Goal: Task Accomplishment & Management: Manage account settings

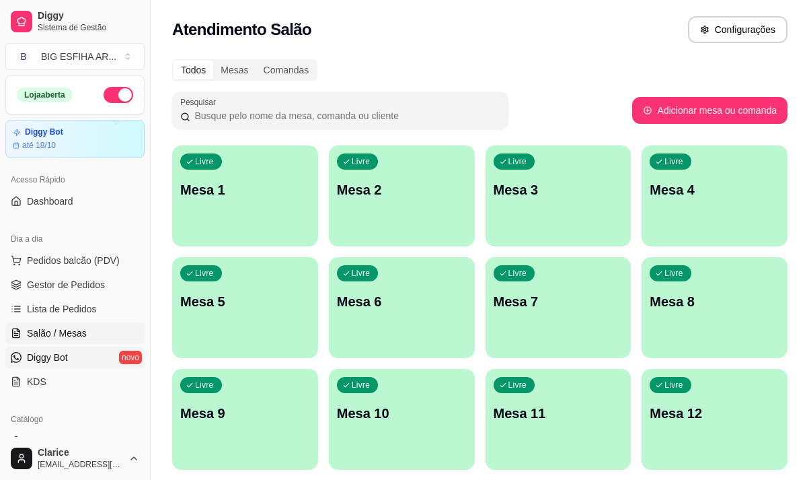
scroll to position [135, 0]
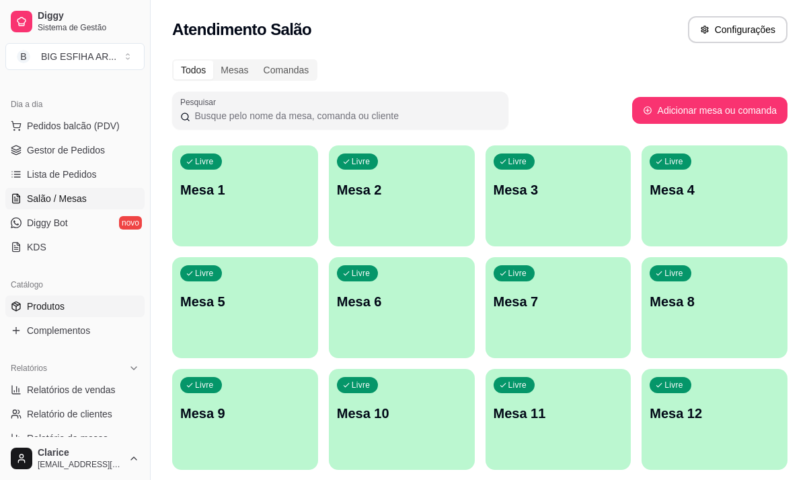
click at [63, 306] on span "Produtos" at bounding box center [46, 305] width 38 height 13
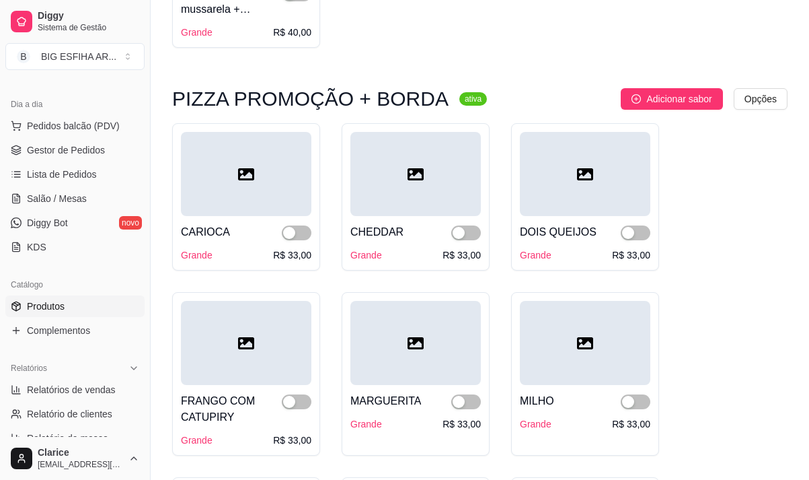
scroll to position [471, 0]
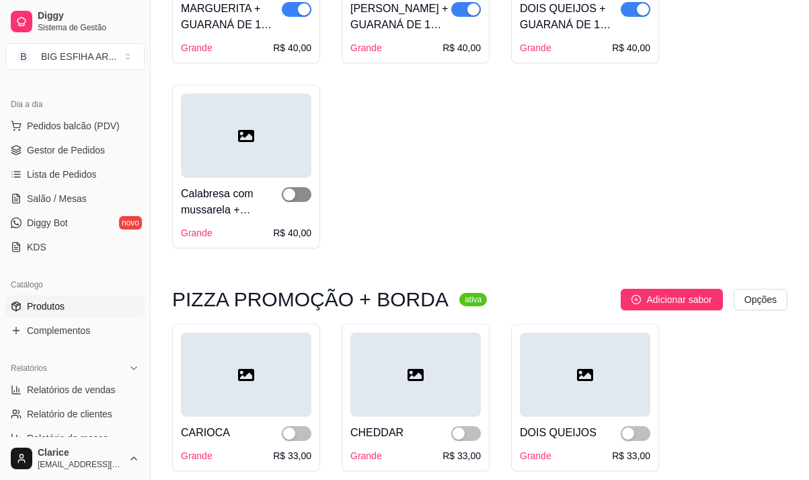
click at [310, 198] on span "button" at bounding box center [297, 194] width 30 height 15
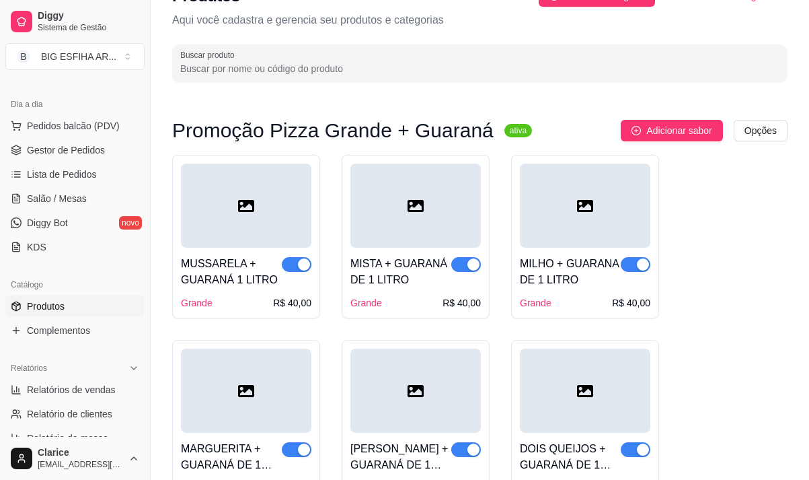
scroll to position [0, 0]
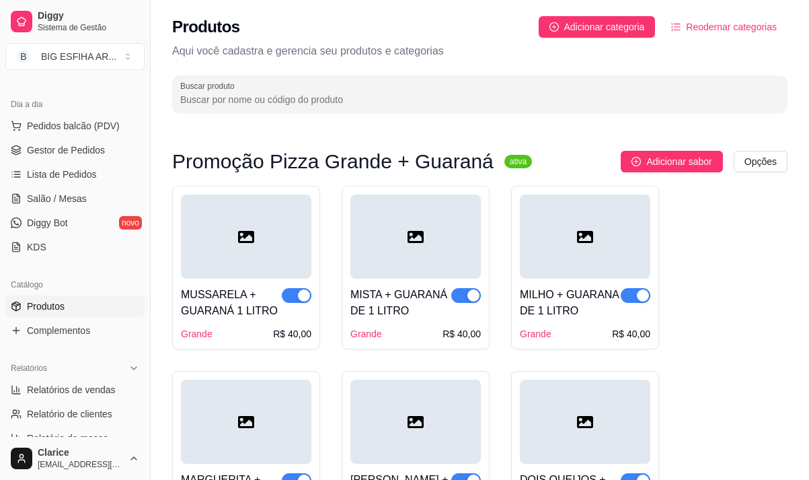
click at [330, 103] on input "Buscar produto" at bounding box center [479, 99] width 599 height 13
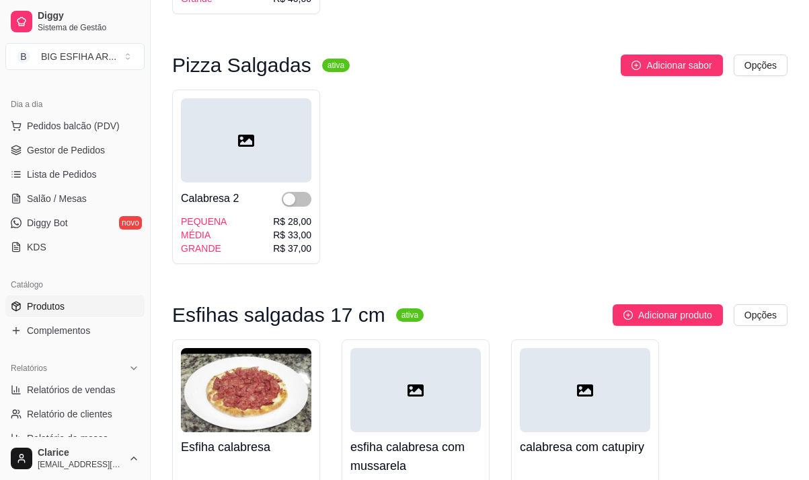
scroll to position [336, 0]
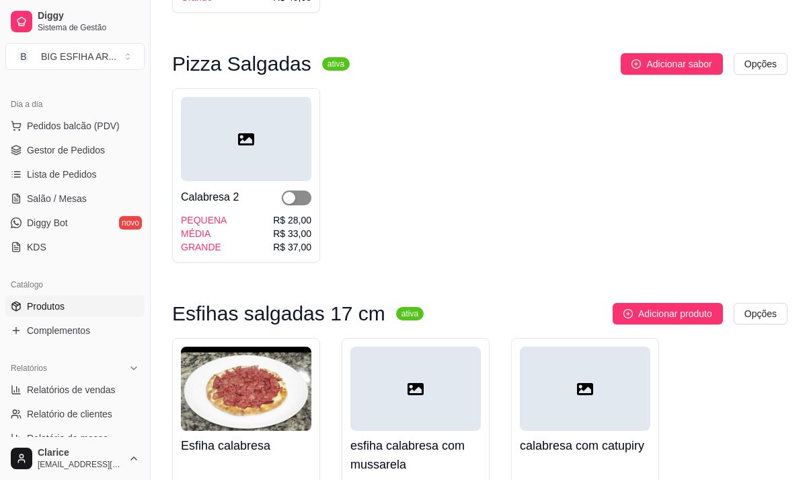
click at [301, 199] on span "button" at bounding box center [297, 197] width 30 height 15
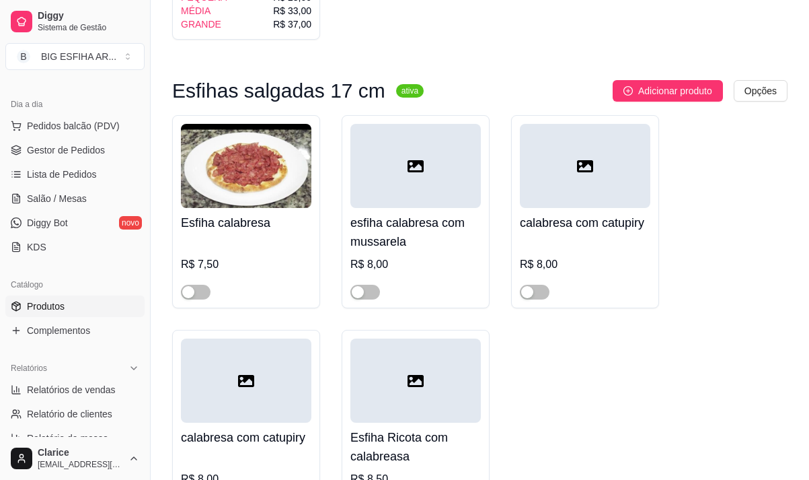
scroll to position [606, 0]
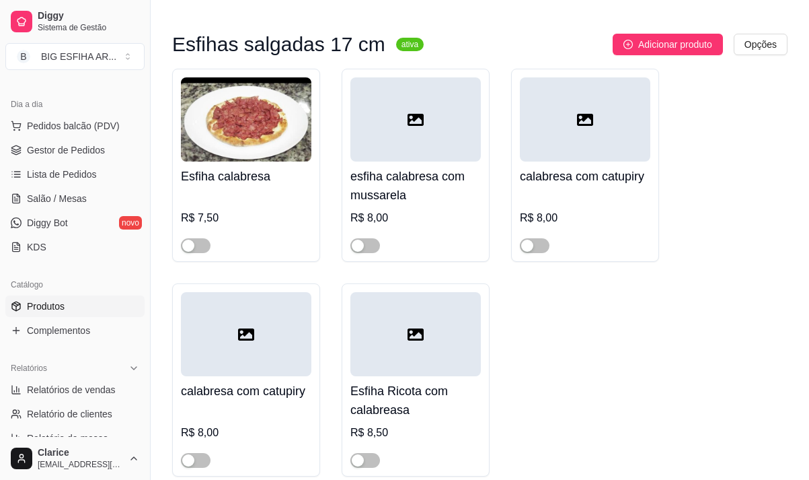
click at [203, 254] on div "Esfiha calabresa R$ 7,50" at bounding box center [246, 165] width 148 height 193
click at [544, 251] on span "button" at bounding box center [535, 245] width 30 height 15
click at [370, 244] on span "button" at bounding box center [366, 245] width 30 height 15
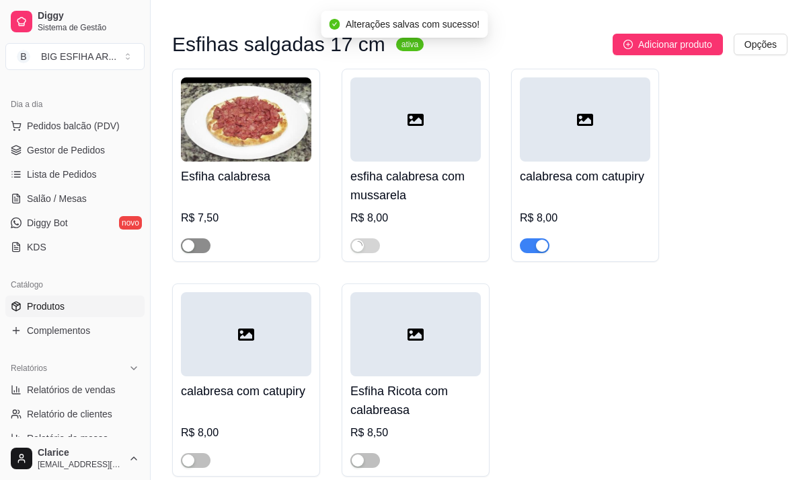
click at [196, 247] on button "button" at bounding box center [196, 245] width 30 height 15
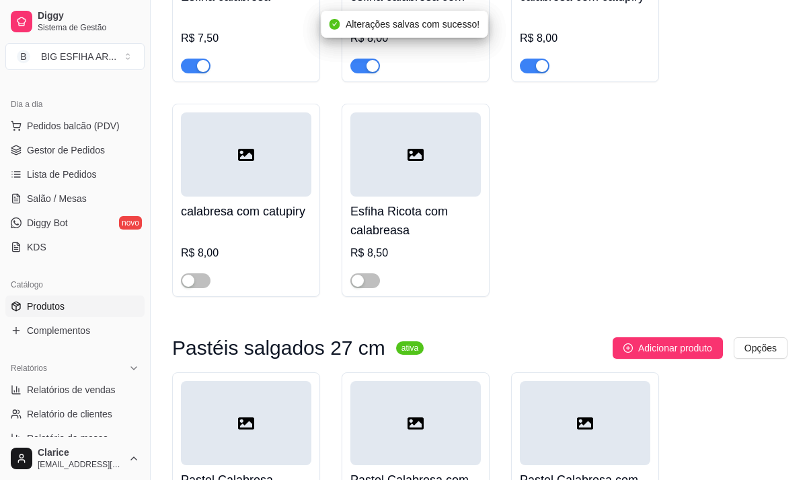
scroll to position [807, 0]
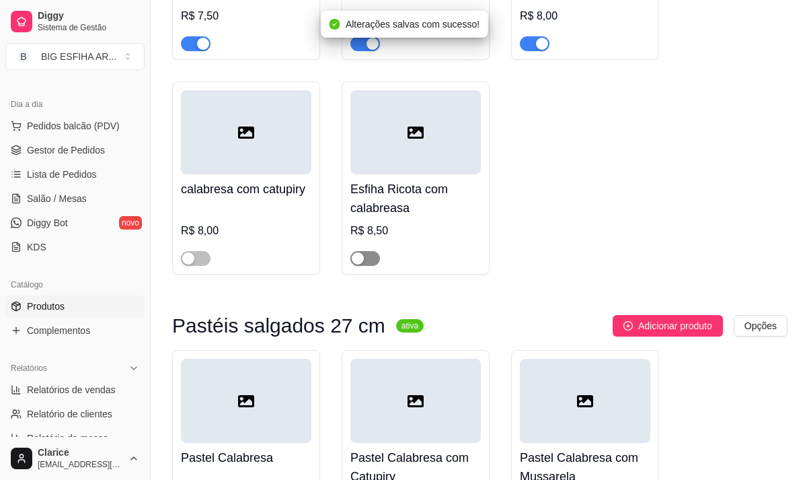
click at [370, 261] on span "button" at bounding box center [366, 258] width 30 height 15
click at [196, 260] on span "button" at bounding box center [196, 258] width 30 height 15
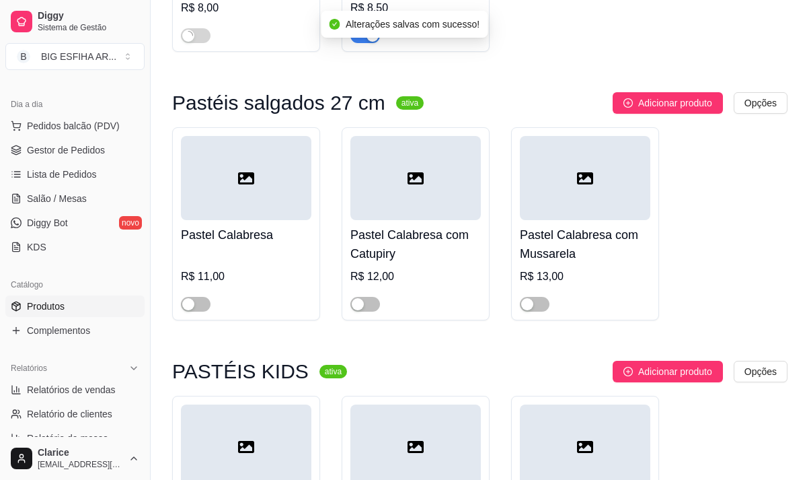
scroll to position [1077, 0]
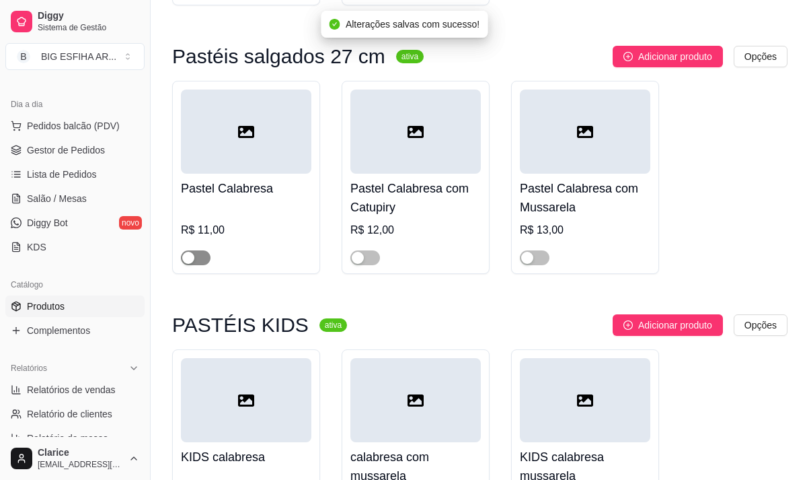
click at [205, 260] on span "button" at bounding box center [196, 257] width 30 height 15
click at [369, 262] on span "button" at bounding box center [366, 257] width 30 height 15
click at [542, 262] on span "button" at bounding box center [535, 257] width 30 height 15
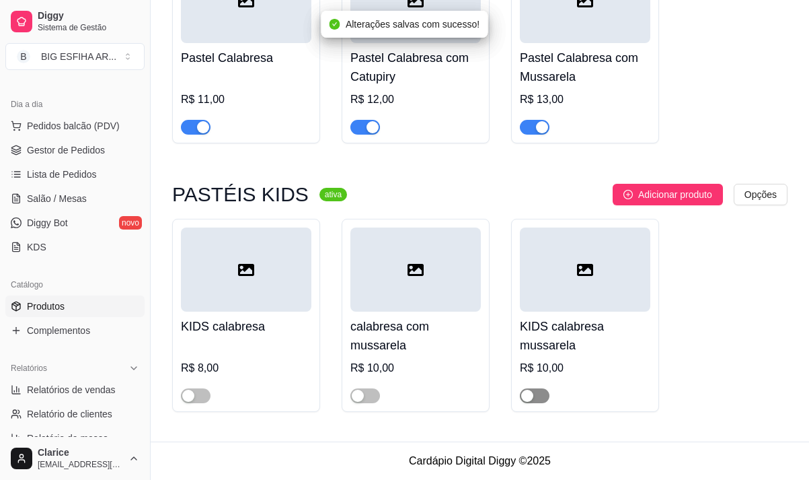
click at [538, 392] on span "button" at bounding box center [535, 395] width 30 height 15
click at [367, 394] on span "button" at bounding box center [366, 395] width 30 height 15
click at [196, 390] on span "button" at bounding box center [196, 395] width 30 height 15
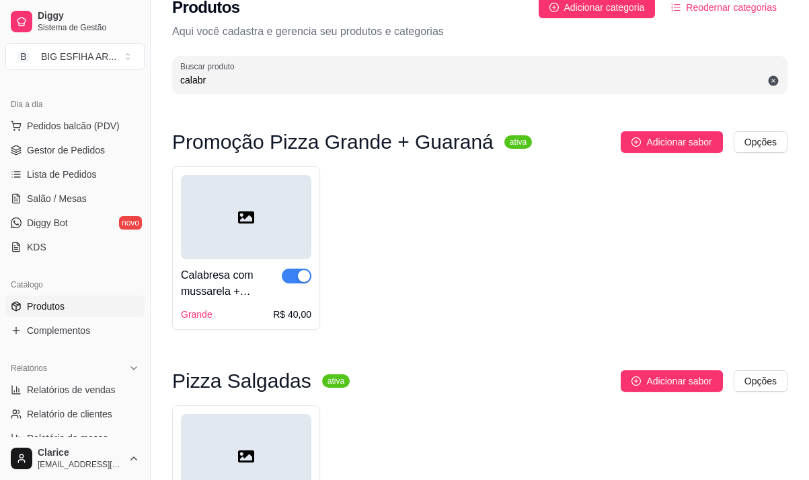
scroll to position [0, 0]
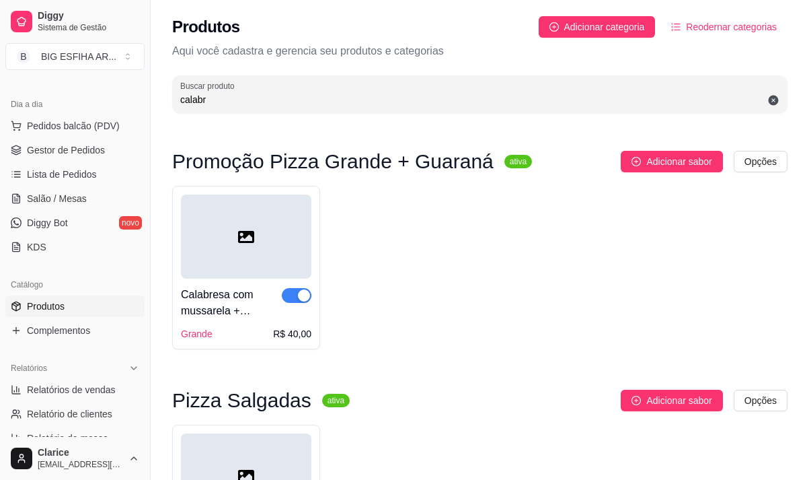
click at [219, 102] on input "calabr" at bounding box center [479, 99] width 599 height 13
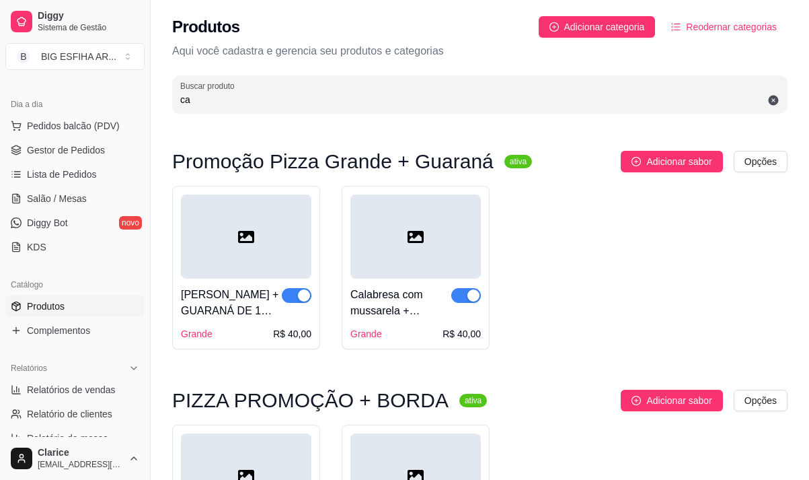
type input "c"
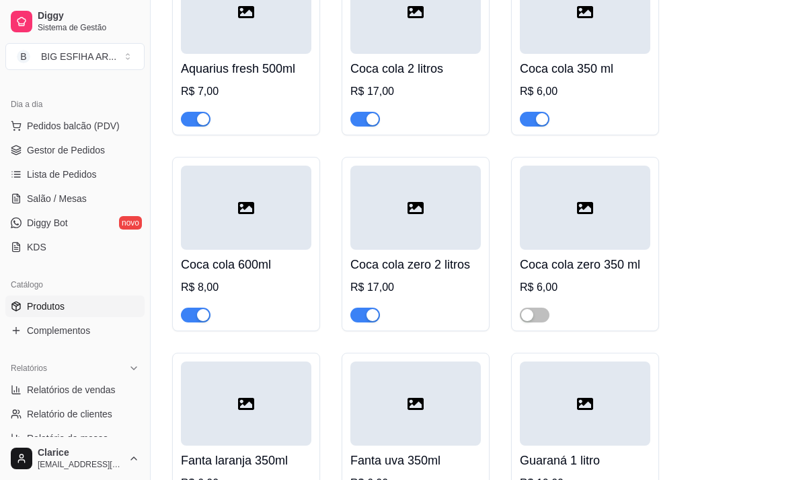
scroll to position [16244, 0]
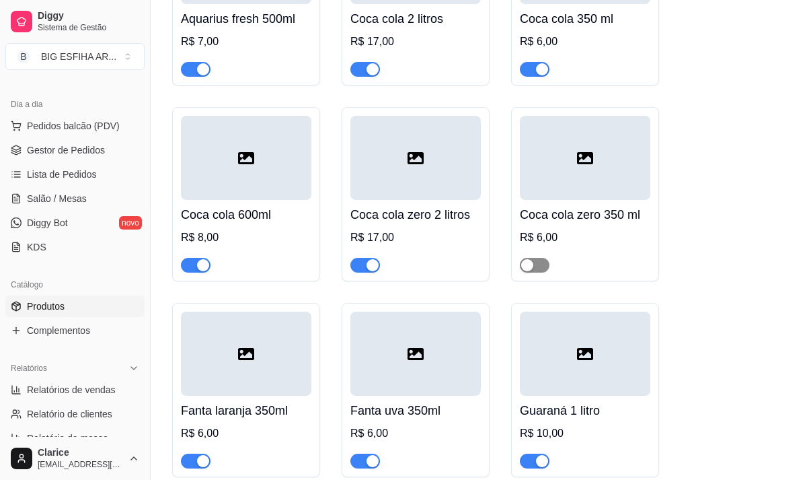
click at [542, 258] on span "button" at bounding box center [535, 265] width 30 height 15
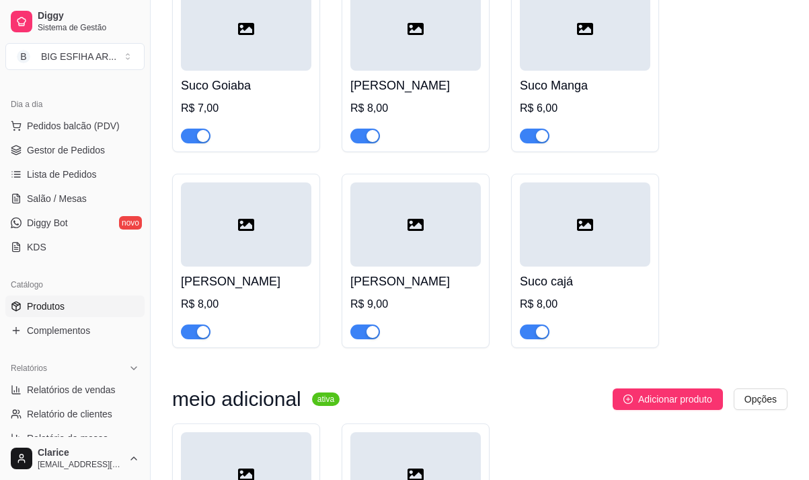
scroll to position [17926, 0]
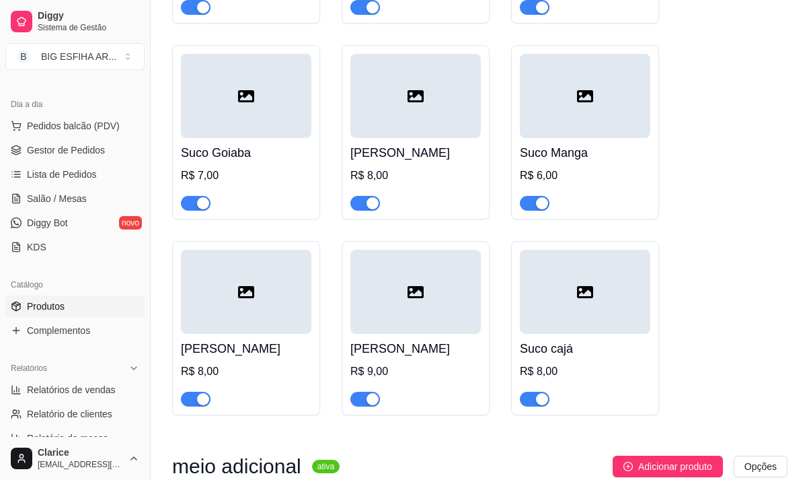
click at [534, 392] on span "button" at bounding box center [535, 399] width 30 height 15
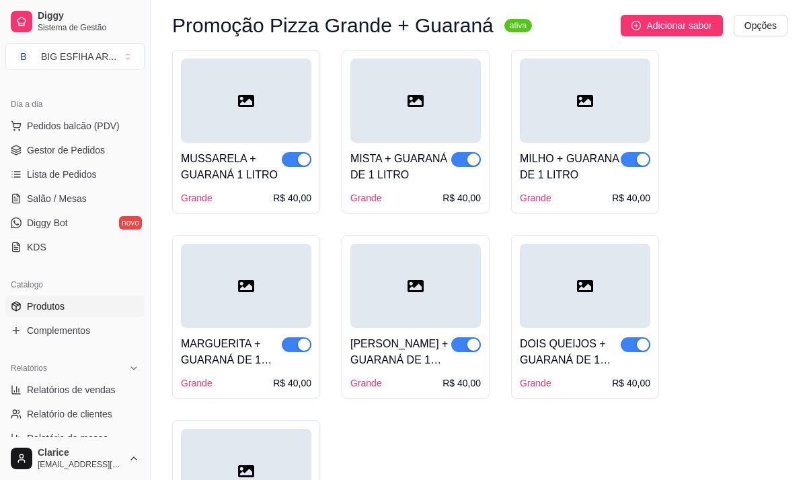
scroll to position [0, 0]
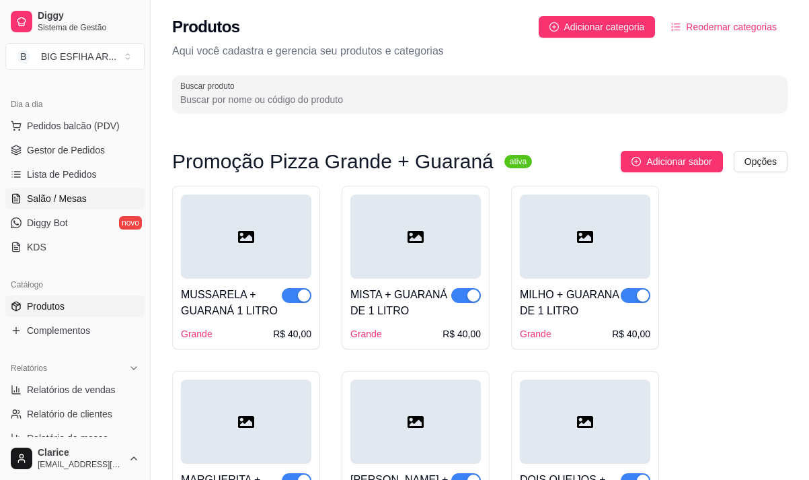
click at [85, 202] on link "Salão / Mesas" at bounding box center [74, 199] width 139 height 22
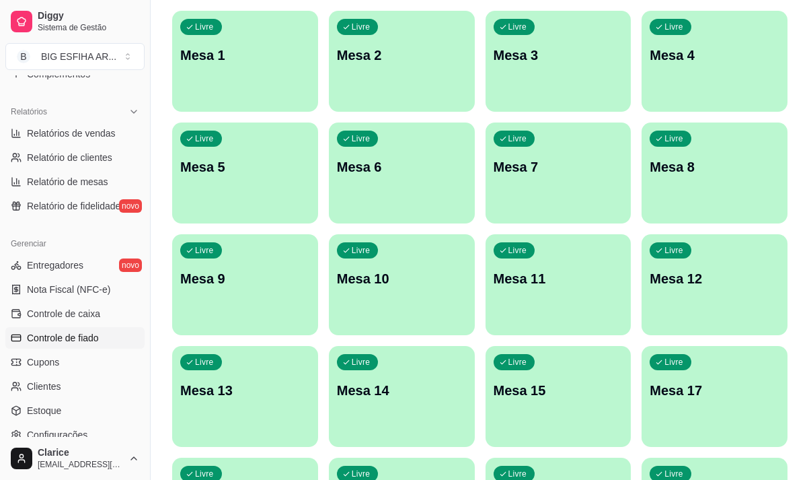
scroll to position [404, 0]
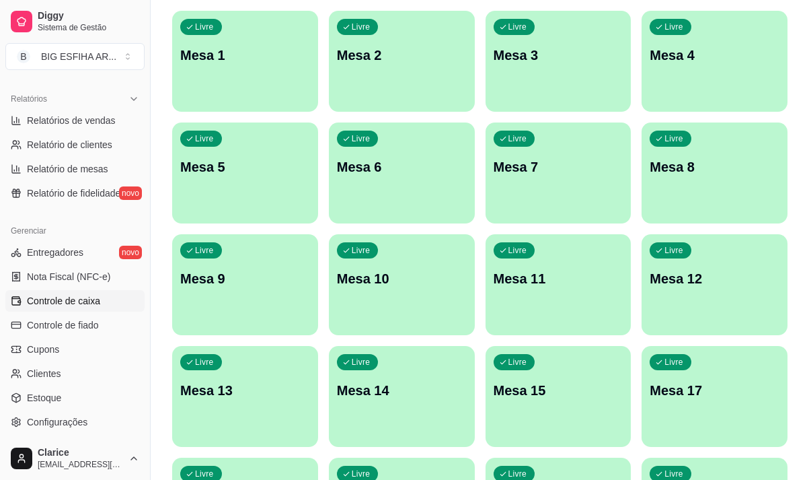
click at [98, 304] on span "Controle de caixa" at bounding box center [63, 300] width 73 height 13
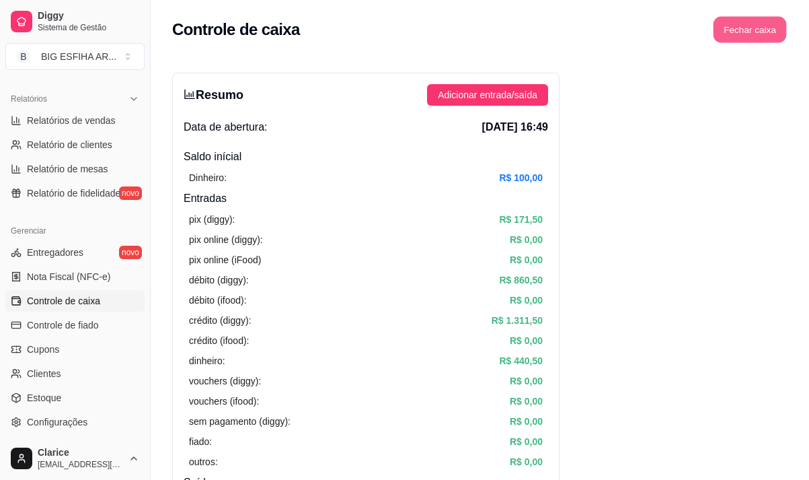
click at [741, 32] on button "Fechar caixa" at bounding box center [750, 30] width 73 height 26
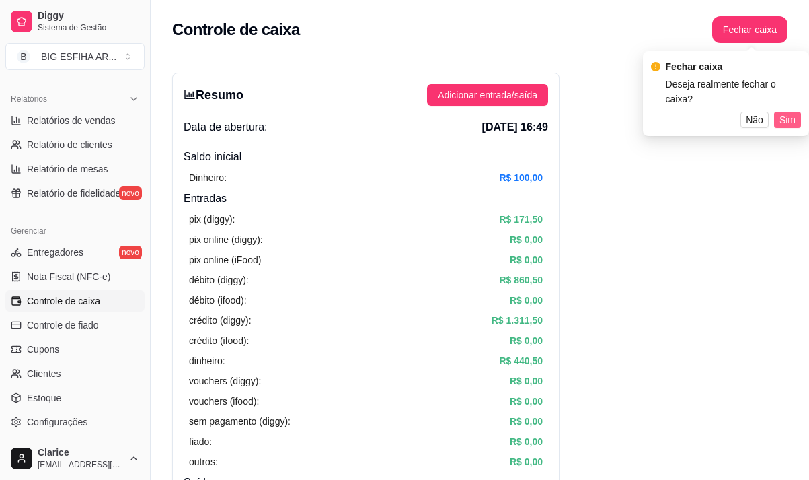
click at [789, 112] on span "Sim" at bounding box center [788, 119] width 16 height 15
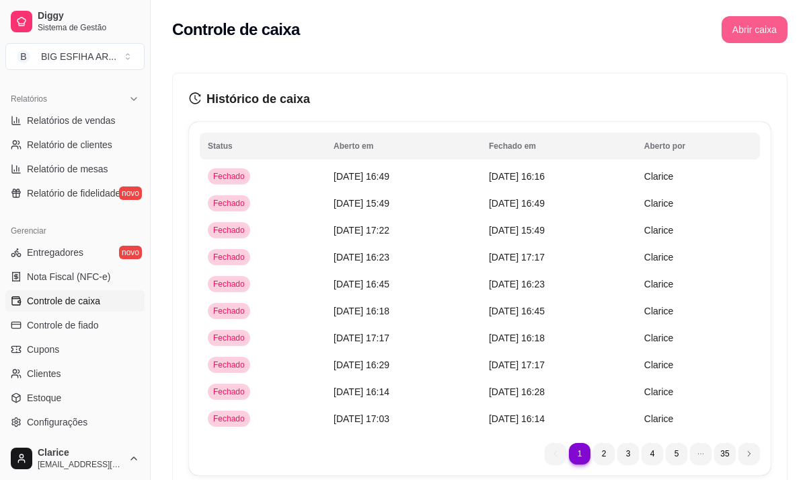
click at [757, 33] on button "Abrir caixa" at bounding box center [755, 29] width 66 height 27
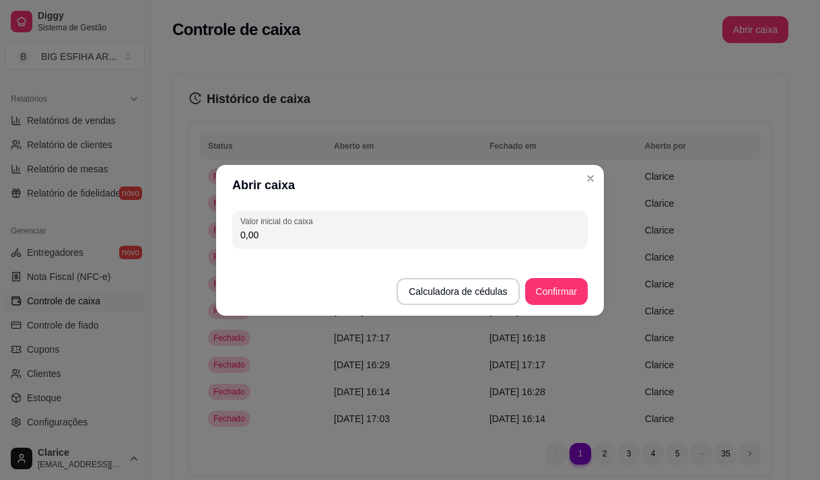
click at [299, 230] on input "0,00" at bounding box center [409, 234] width 339 height 13
type input "100,00"
click at [547, 301] on button "Confirmar" at bounding box center [556, 291] width 63 height 27
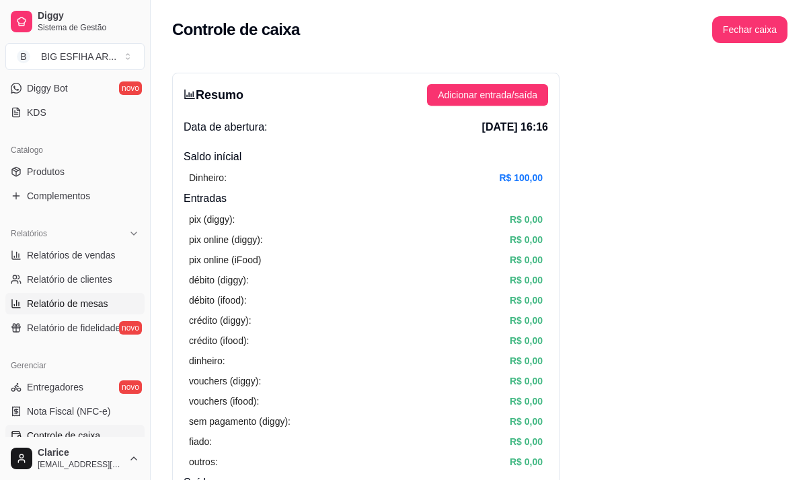
scroll to position [135, 0]
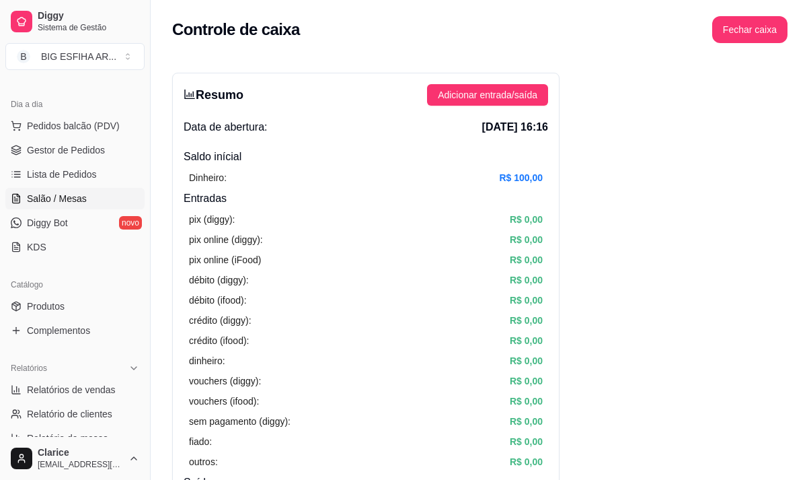
click at [72, 203] on span "Salão / Mesas" at bounding box center [57, 198] width 60 height 13
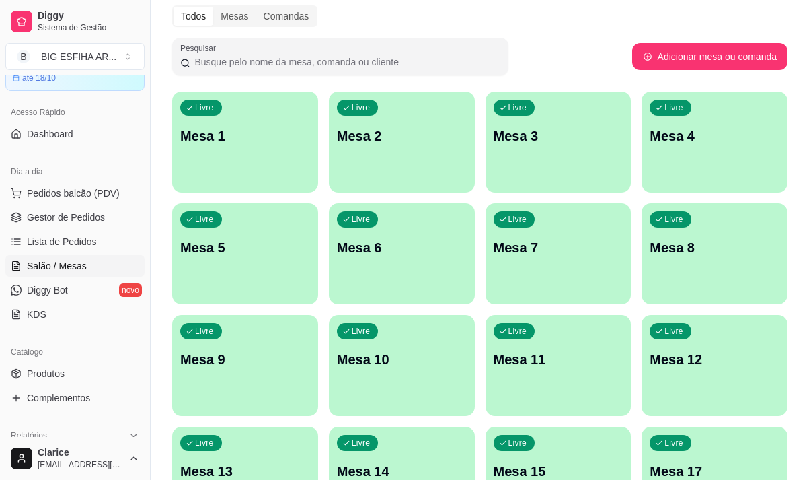
scroll to position [135, 0]
